Goal: Information Seeking & Learning: Check status

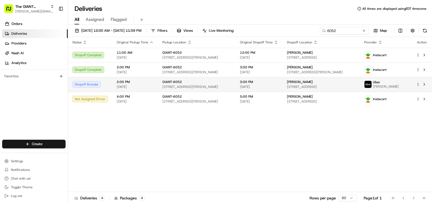
click at [273, 89] on span "[DATE]" at bounding box center [259, 87] width 38 height 4
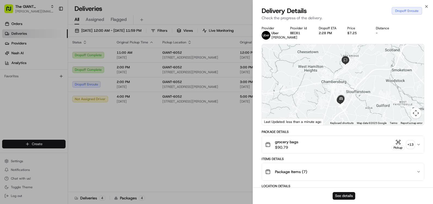
click at [335, 195] on button "See details" at bounding box center [344, 196] width 23 height 8
click at [427, 5] on icon "button" at bounding box center [426, 6] width 4 height 4
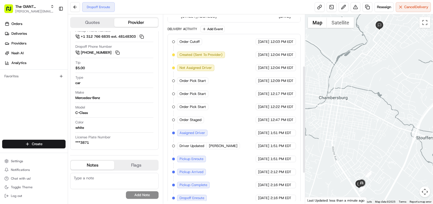
scroll to position [144, 0]
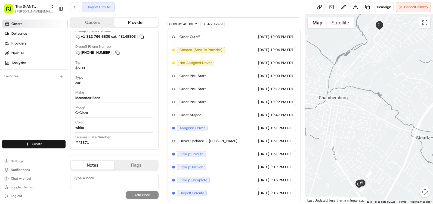
click at [36, 22] on link "Orders" at bounding box center [35, 24] width 66 height 9
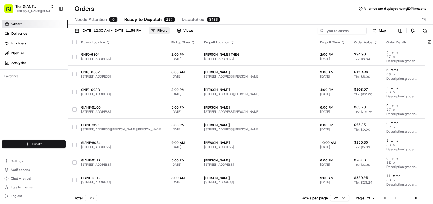
click at [170, 27] on button "Filters" at bounding box center [158, 31] width 21 height 8
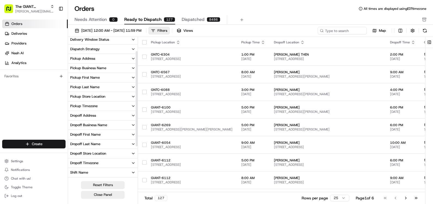
scroll to position [54, 0]
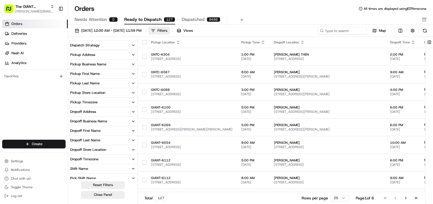
click at [108, 124] on button "Dropoff Business Name" at bounding box center [103, 121] width 70 height 9
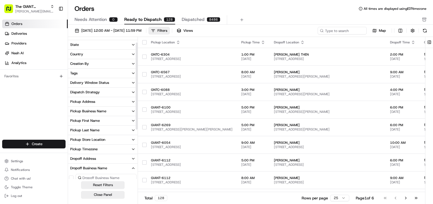
scroll to position [6, 0]
